Goal: Check status: Check status

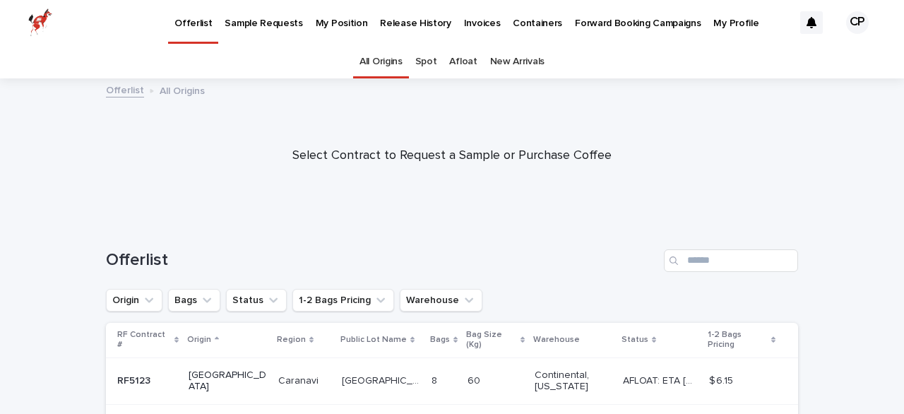
click at [323, 23] on p "My Position" at bounding box center [342, 15] width 52 height 30
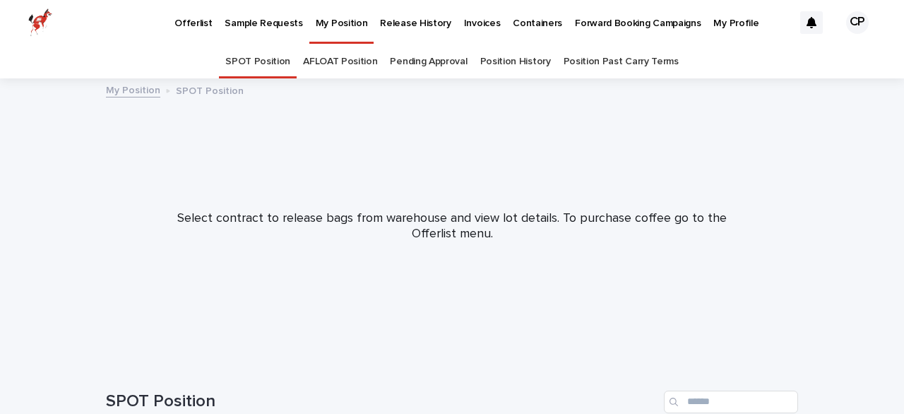
click at [371, 61] on link "AFLOAT Position" at bounding box center [340, 61] width 74 height 33
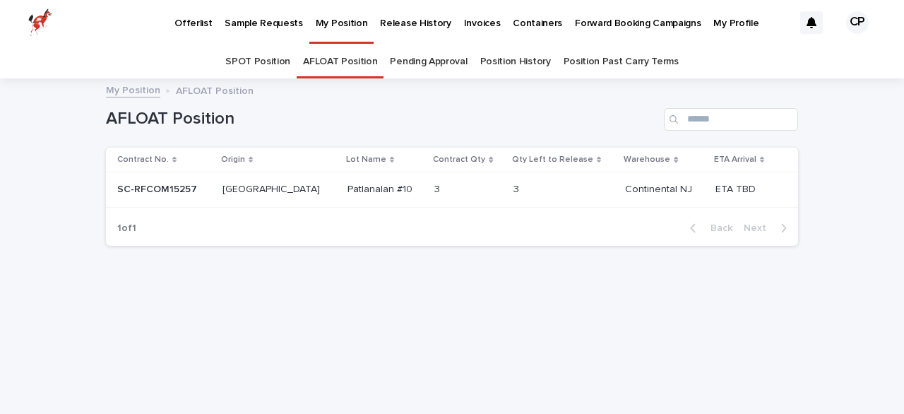
click at [174, 189] on p "SC-RFCOM15257" at bounding box center [158, 188] width 83 height 15
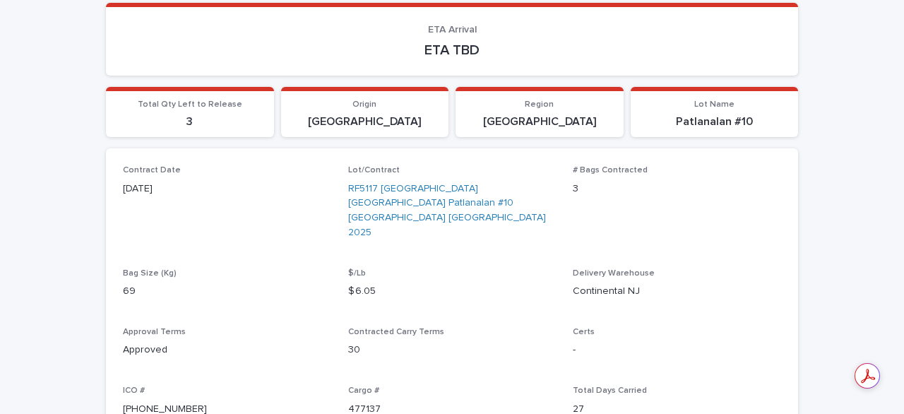
scroll to position [181, 0]
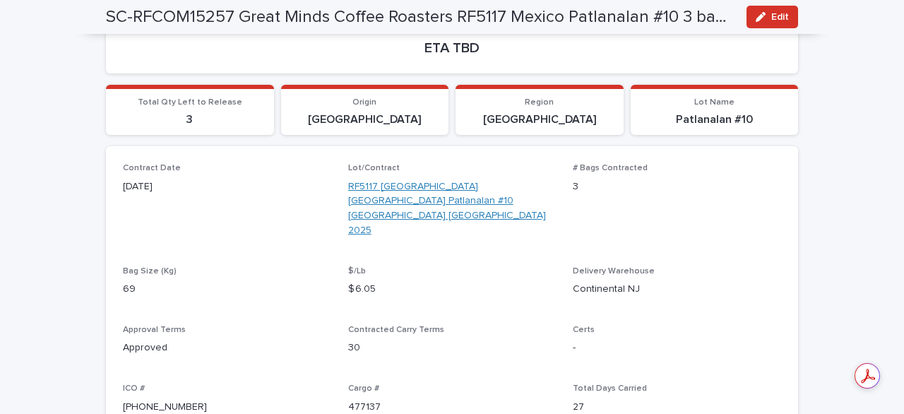
click at [414, 185] on link "RF5117 [GEOGRAPHIC_DATA] [GEOGRAPHIC_DATA] Patlanalan #10 [GEOGRAPHIC_DATA] [GE…" at bounding box center [452, 208] width 208 height 59
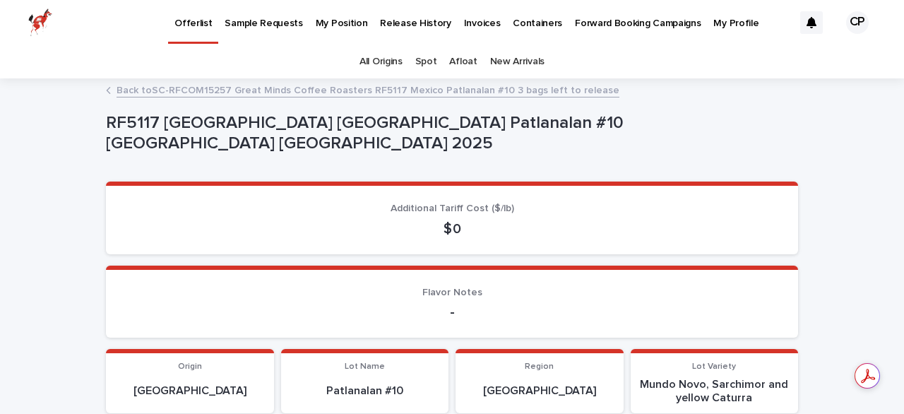
click at [482, 94] on link "Back to SC-RFCOM15257 Great Minds Coffee Roasters RF5117 Mexico Patlanalan #10 …" at bounding box center [368, 89] width 503 height 16
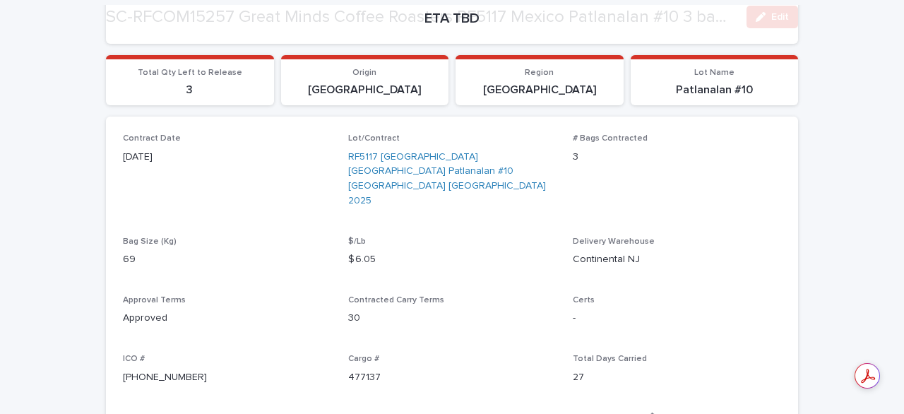
scroll to position [210, 0]
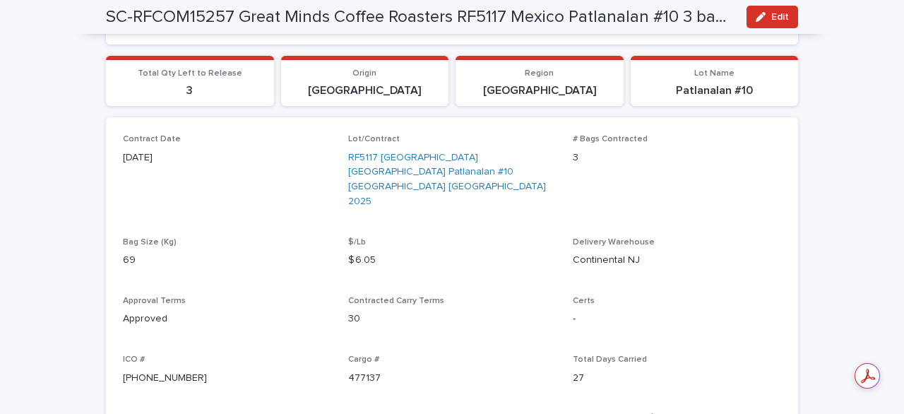
click at [619, 253] on p "Continental NJ" at bounding box center [677, 260] width 208 height 15
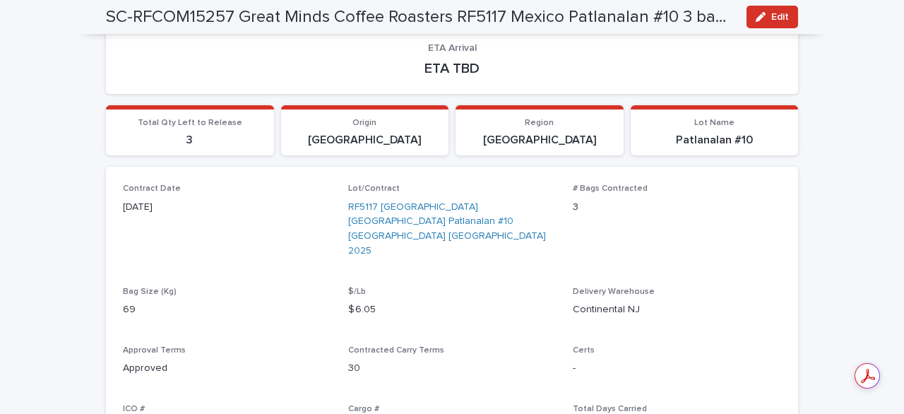
scroll to position [0, 0]
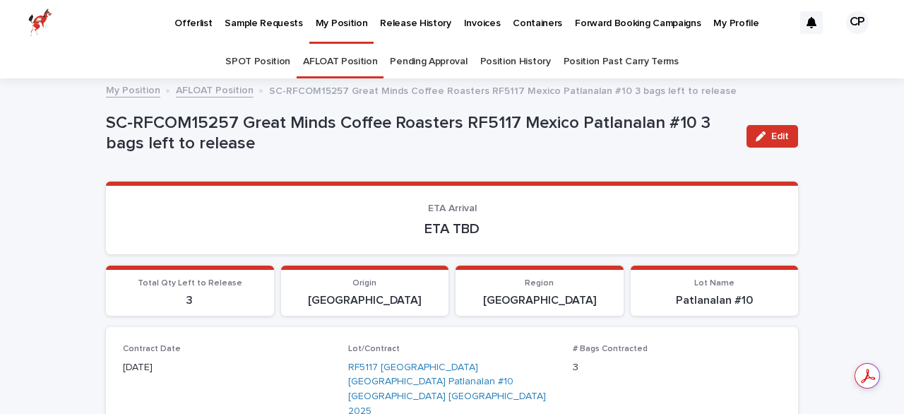
click at [713, 25] on p "My Profile" at bounding box center [735, 15] width 45 height 30
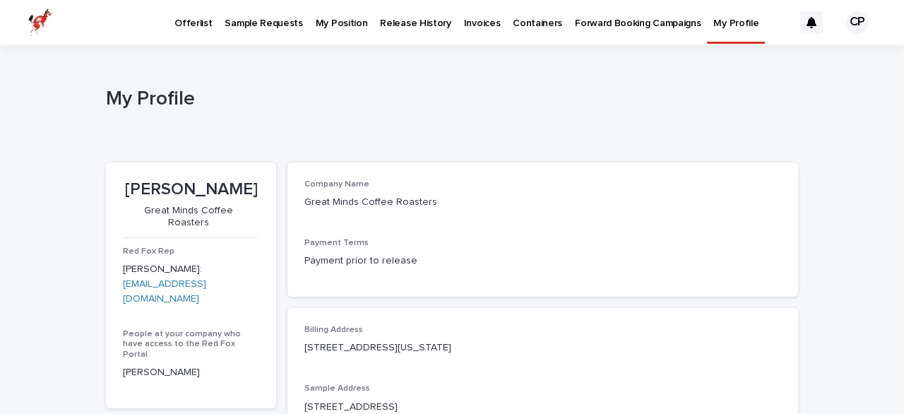
click at [590, 24] on p "Forward Booking Campaigns" at bounding box center [638, 15] width 126 height 30
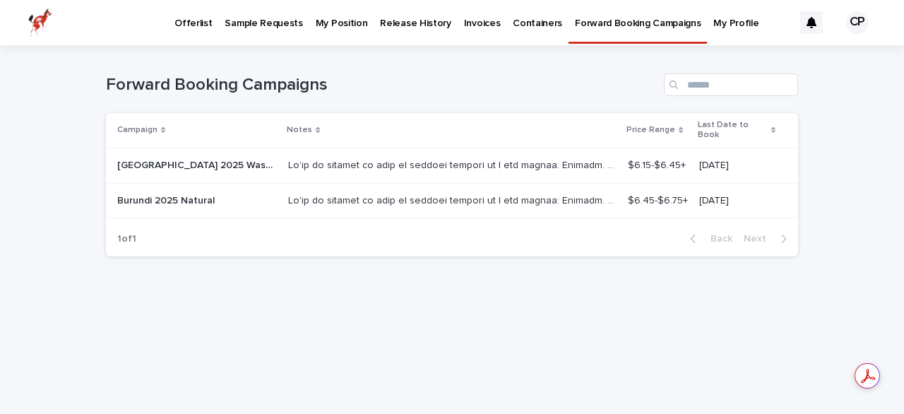
click at [520, 27] on p "Containers" at bounding box center [537, 15] width 49 height 30
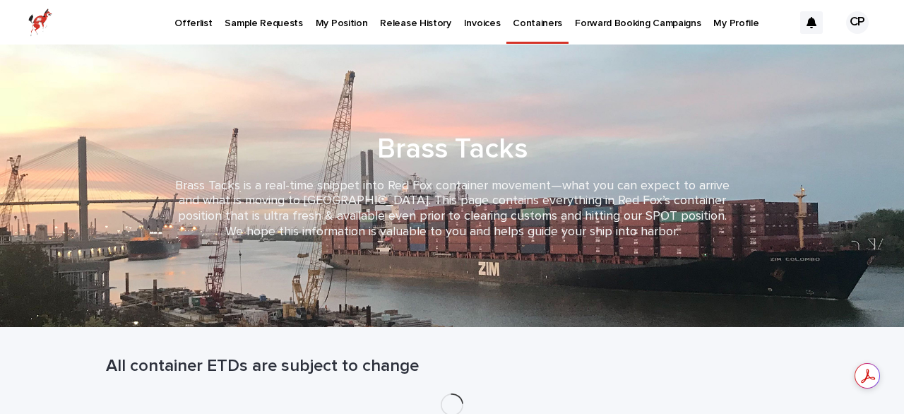
click at [466, 26] on p "Invoices" at bounding box center [482, 15] width 37 height 30
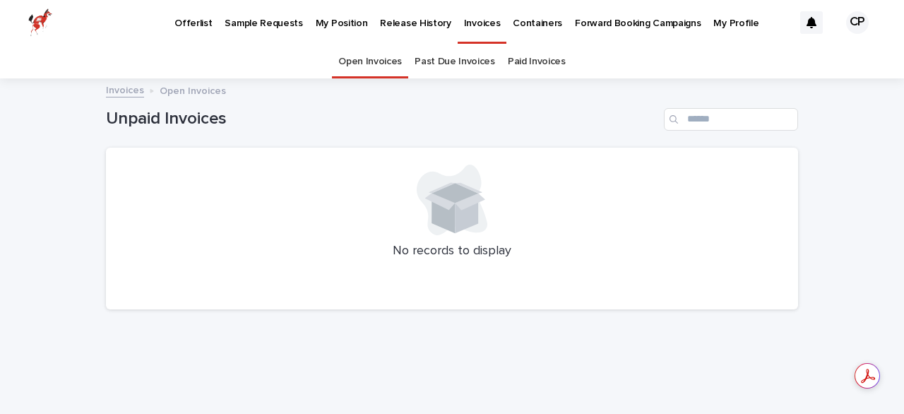
click at [410, 23] on p "Release History" at bounding box center [415, 15] width 71 height 30
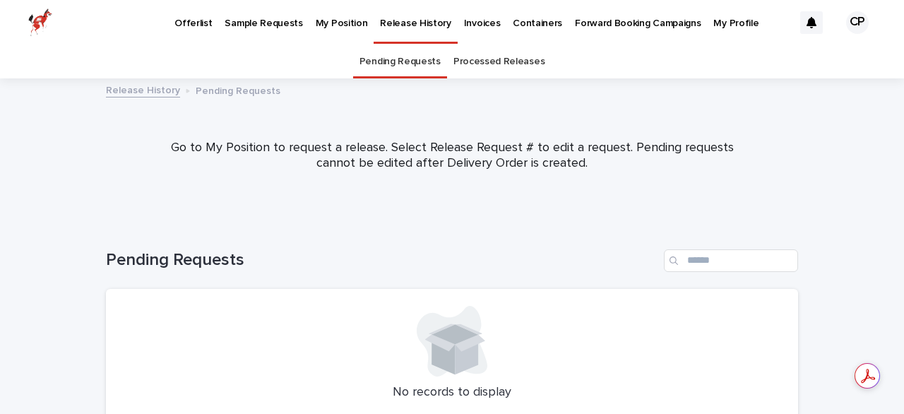
click at [509, 66] on link "Processed Releases" at bounding box center [498, 61] width 91 height 33
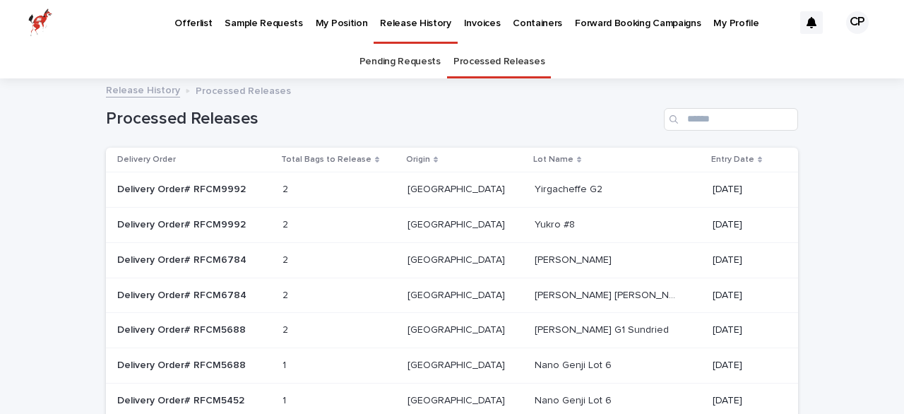
click at [319, 20] on p "My Position" at bounding box center [342, 15] width 52 height 30
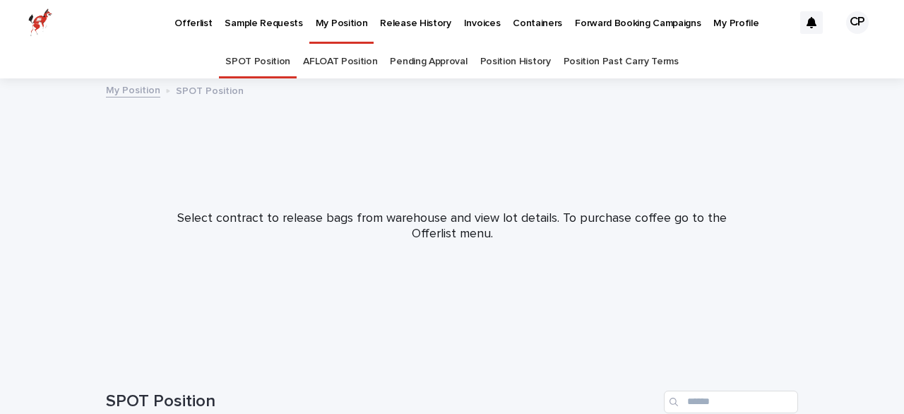
click at [351, 71] on link "AFLOAT Position" at bounding box center [340, 61] width 74 height 33
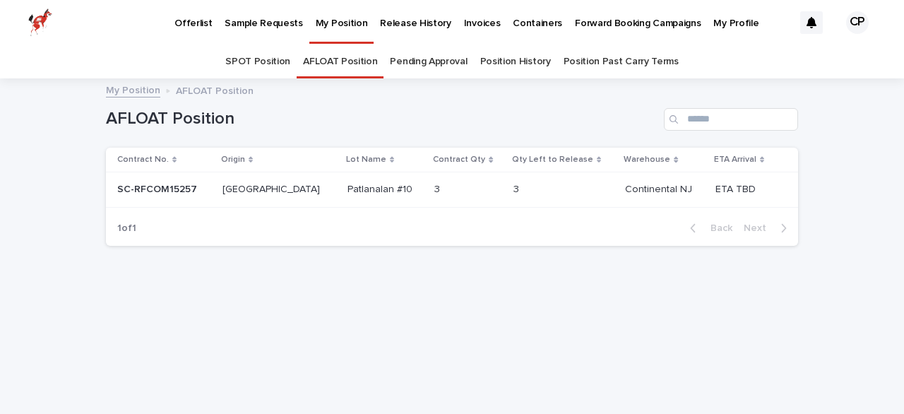
click at [721, 189] on p "ETA TBD" at bounding box center [736, 188] width 43 height 15
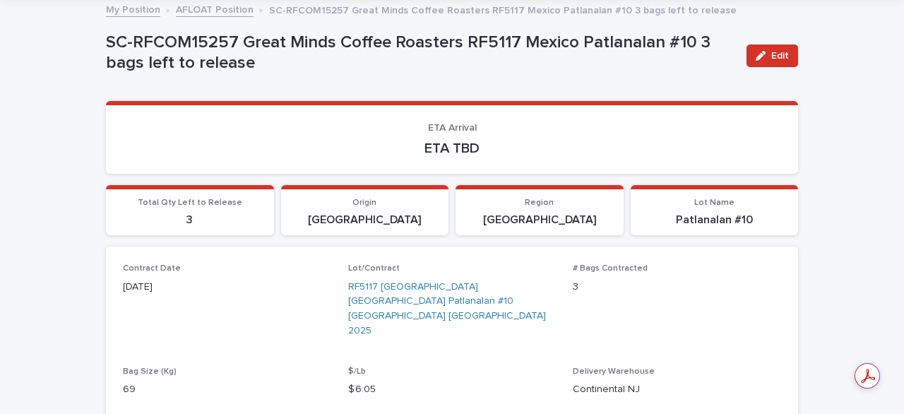
scroll to position [117, 0]
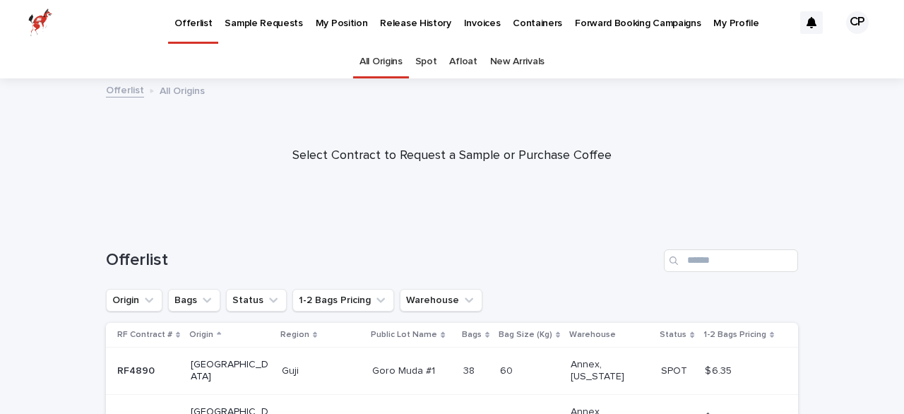
click at [334, 23] on p "My Position" at bounding box center [342, 15] width 52 height 30
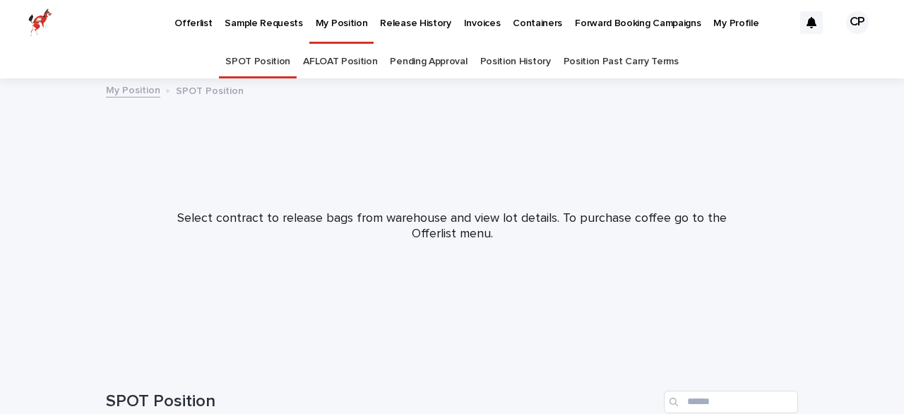
click at [364, 63] on link "AFLOAT Position" at bounding box center [340, 61] width 74 height 33
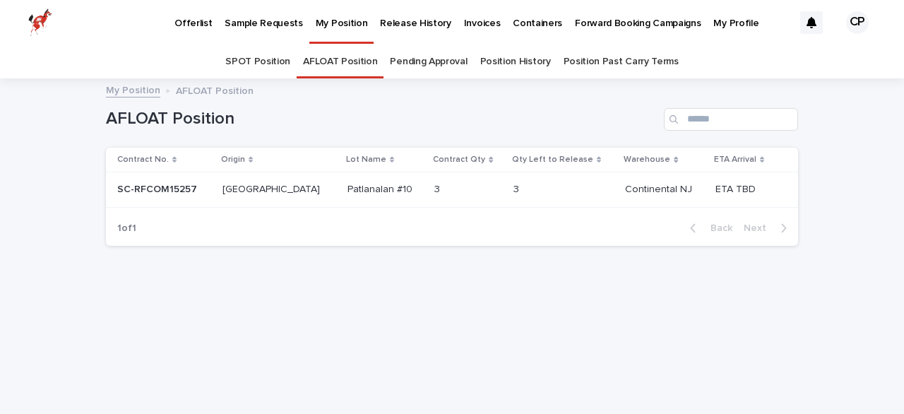
click at [232, 186] on td "[GEOGRAPHIC_DATA] [GEOGRAPHIC_DATA]" at bounding box center [279, 189] width 125 height 35
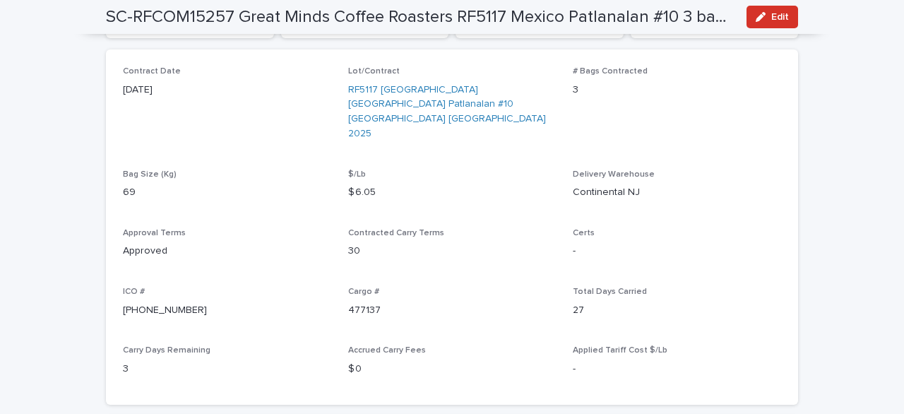
scroll to position [281, 0]
